Goal: Information Seeking & Learning: Check status

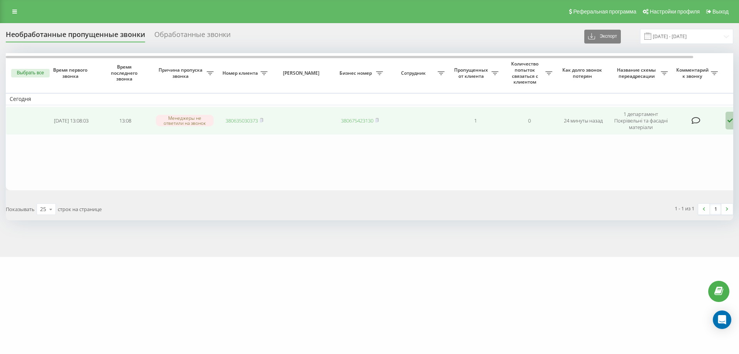
click at [729, 121] on icon at bounding box center [730, 121] width 9 height 18
click at [681, 153] on span "Связался с клиентом с помощью другого канала" at bounding box center [692, 150] width 129 height 7
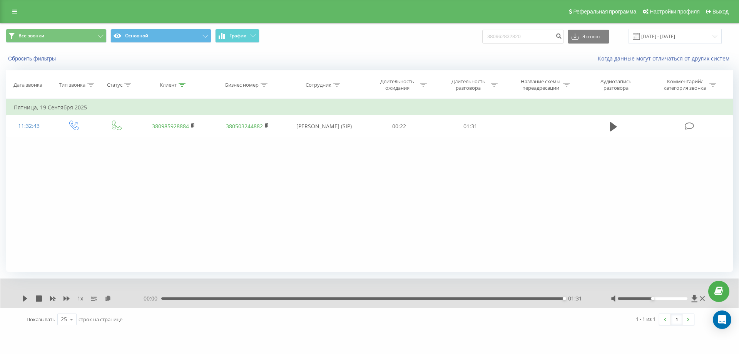
type input "380962832820"
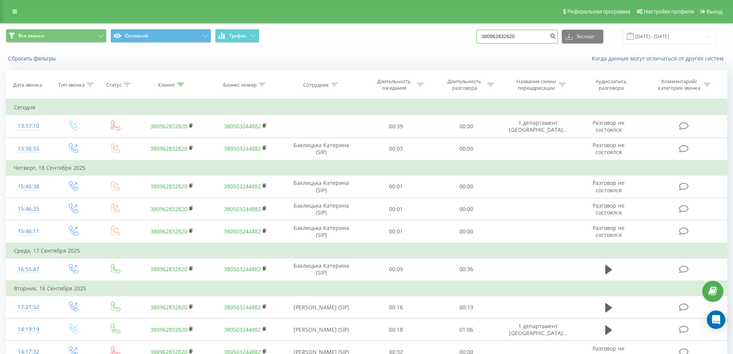
click at [527, 39] on input "380962832820" at bounding box center [518, 37] width 82 height 14
paste input "635030373"
type input "380635030373"
